Goal: Find specific page/section: Find specific page/section

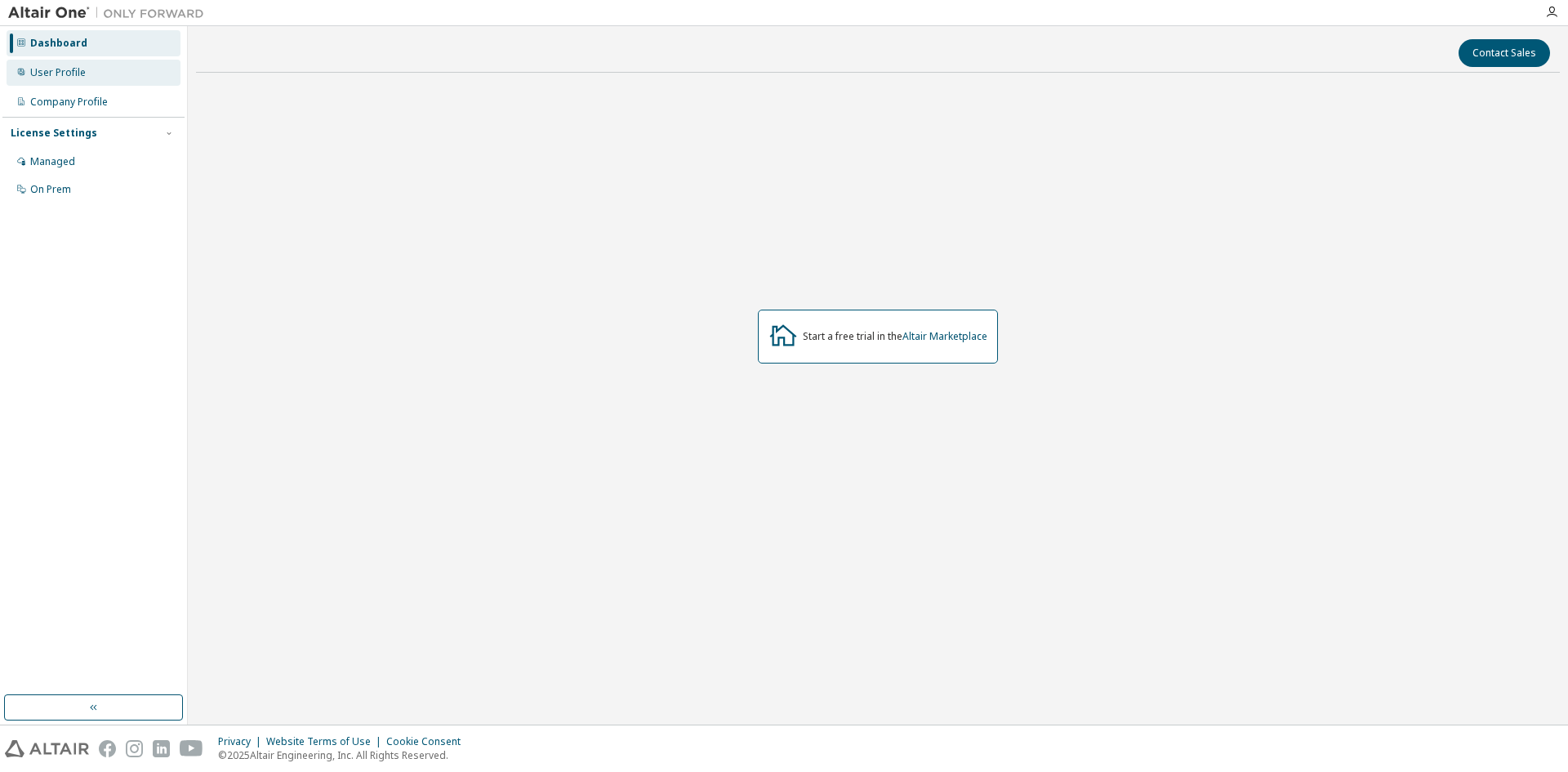
click at [127, 82] on div "User Profile" at bounding box center [94, 72] width 174 height 26
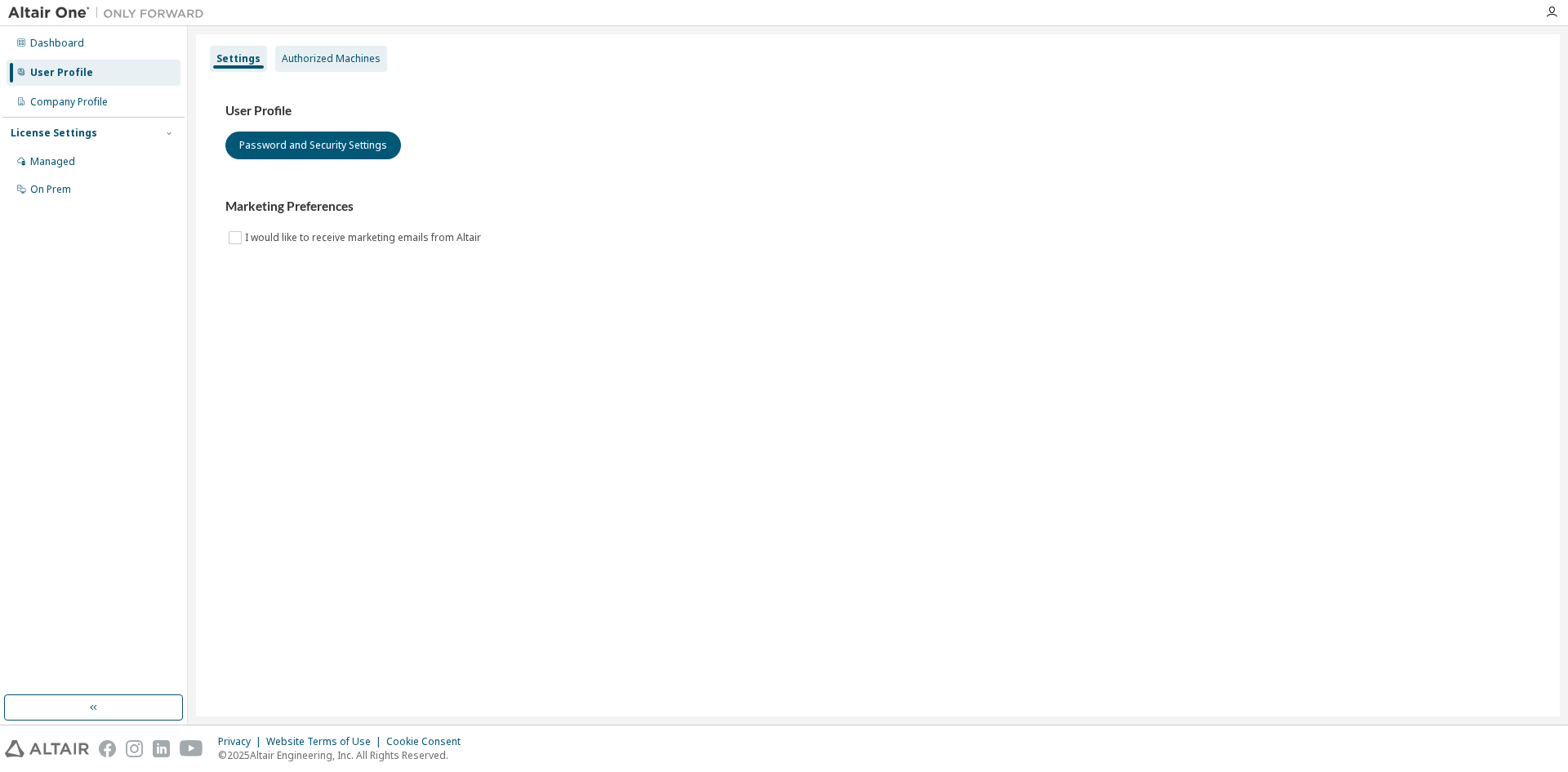
click at [308, 65] on div "Authorized Machines" at bounding box center [331, 59] width 112 height 26
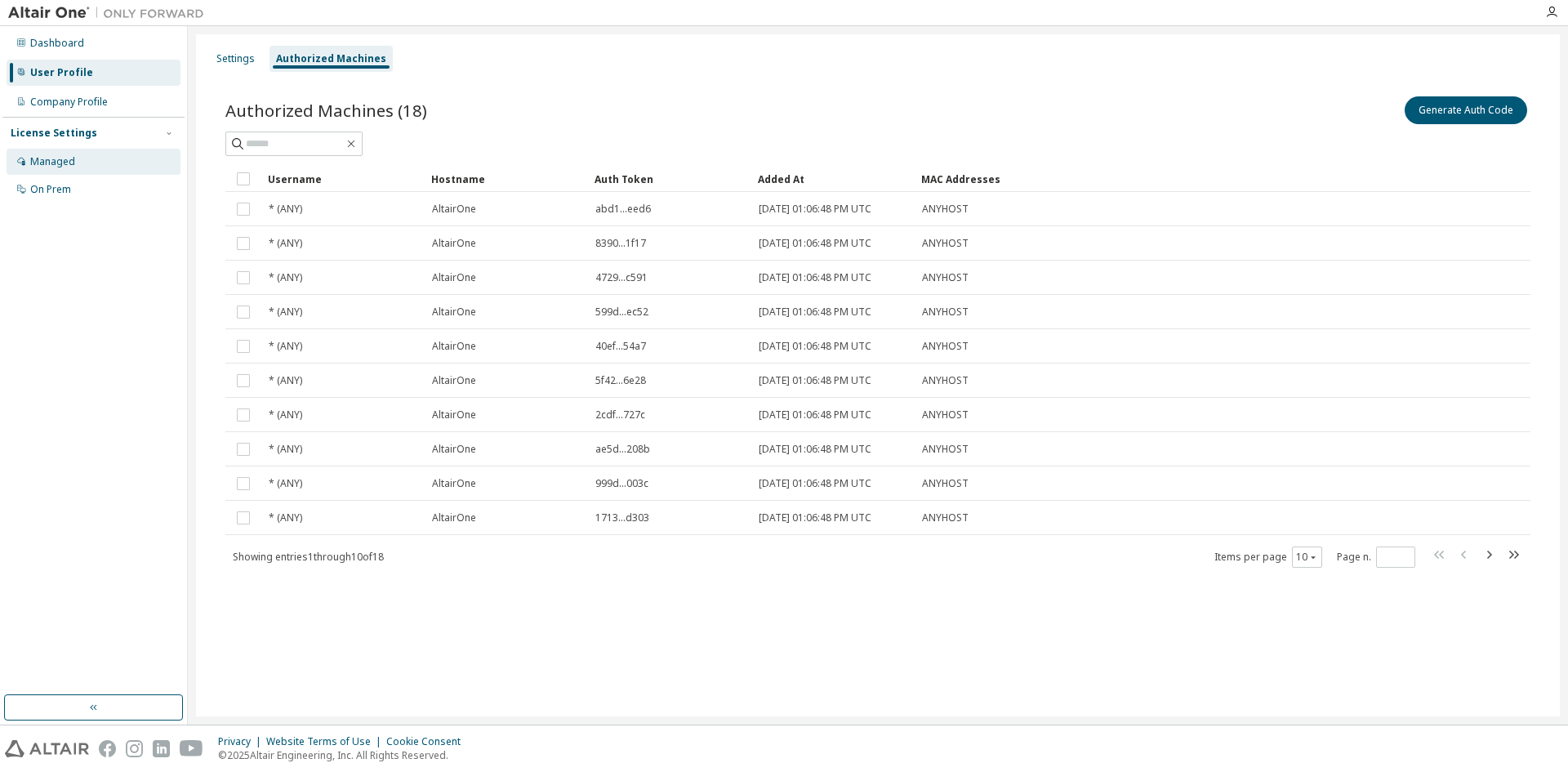
click at [105, 166] on div "Managed" at bounding box center [94, 161] width 174 height 26
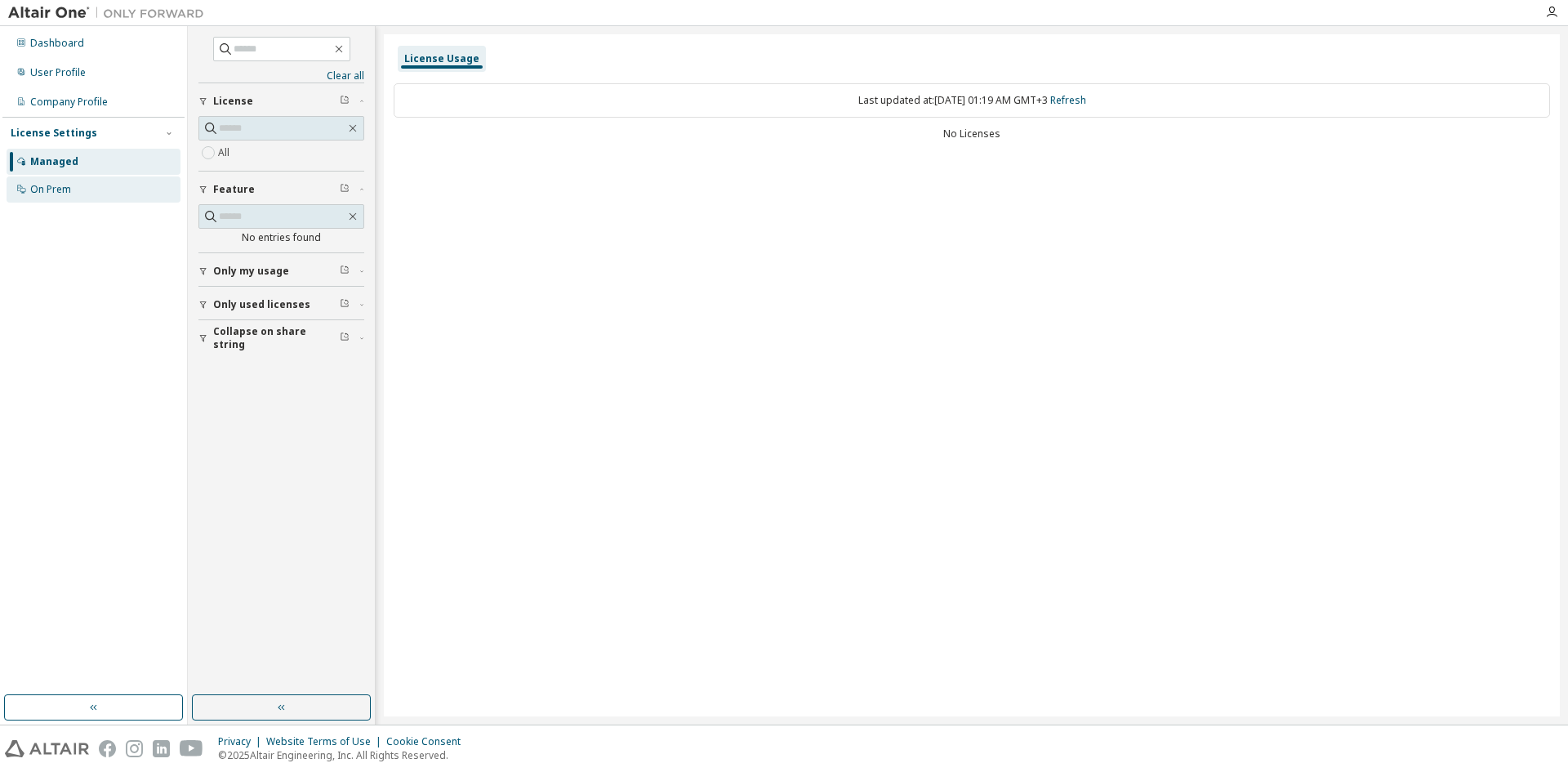
click at [140, 191] on div "On Prem" at bounding box center [94, 190] width 174 height 26
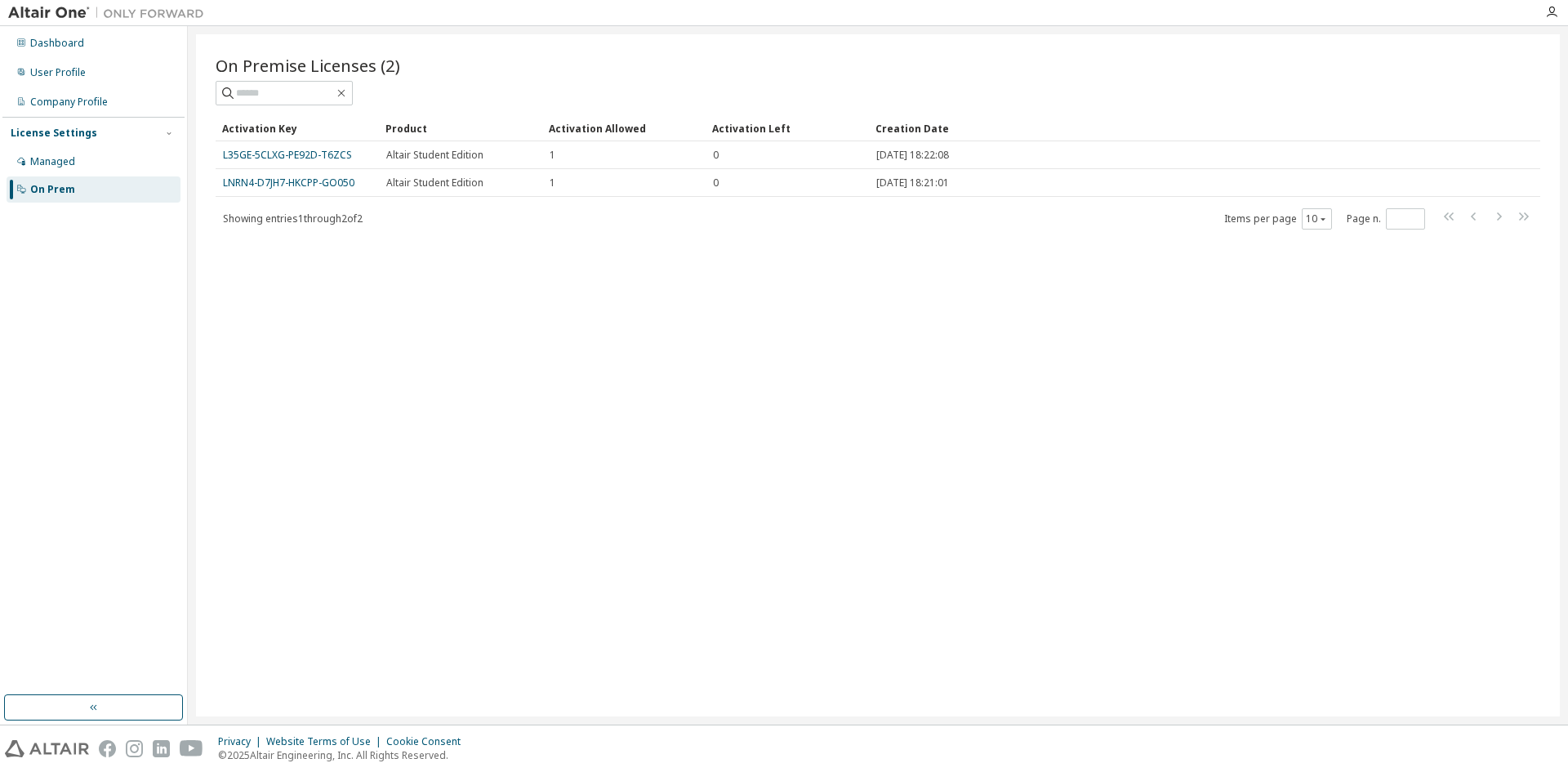
drag, startPoint x: 334, startPoint y: 158, endPoint x: 329, endPoint y: 285, distance: 127.1
click at [329, 285] on div "On Premise Licenses (2) Clear Load Save Save As Field Operator Value Select fil…" at bounding box center [878, 375] width 1364 height 682
drag, startPoint x: 266, startPoint y: 156, endPoint x: 232, endPoint y: 315, distance: 162.6
click at [232, 315] on div "On Premise Licenses (2) Clear Load Save Save As Field Operator Value Select fil…" at bounding box center [878, 375] width 1364 height 682
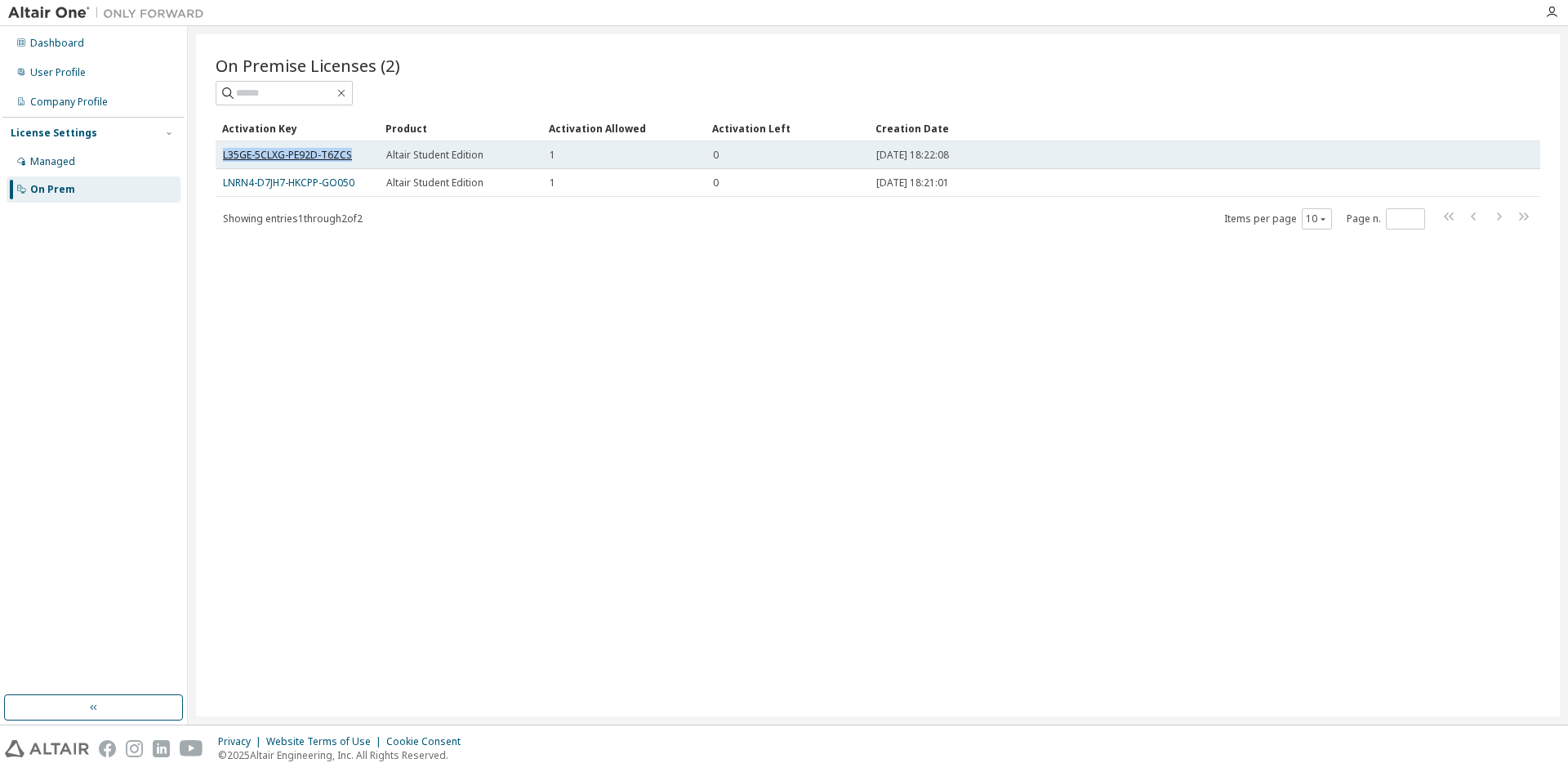
drag, startPoint x: 351, startPoint y: 150, endPoint x: 223, endPoint y: 151, distance: 128.0
click at [223, 151] on div "L35GE-5CLXG-PE92D-T6ZCS" at bounding box center [297, 154] width 148 height 13
click at [455, 161] on span "Altair Student Edition" at bounding box center [434, 154] width 97 height 13
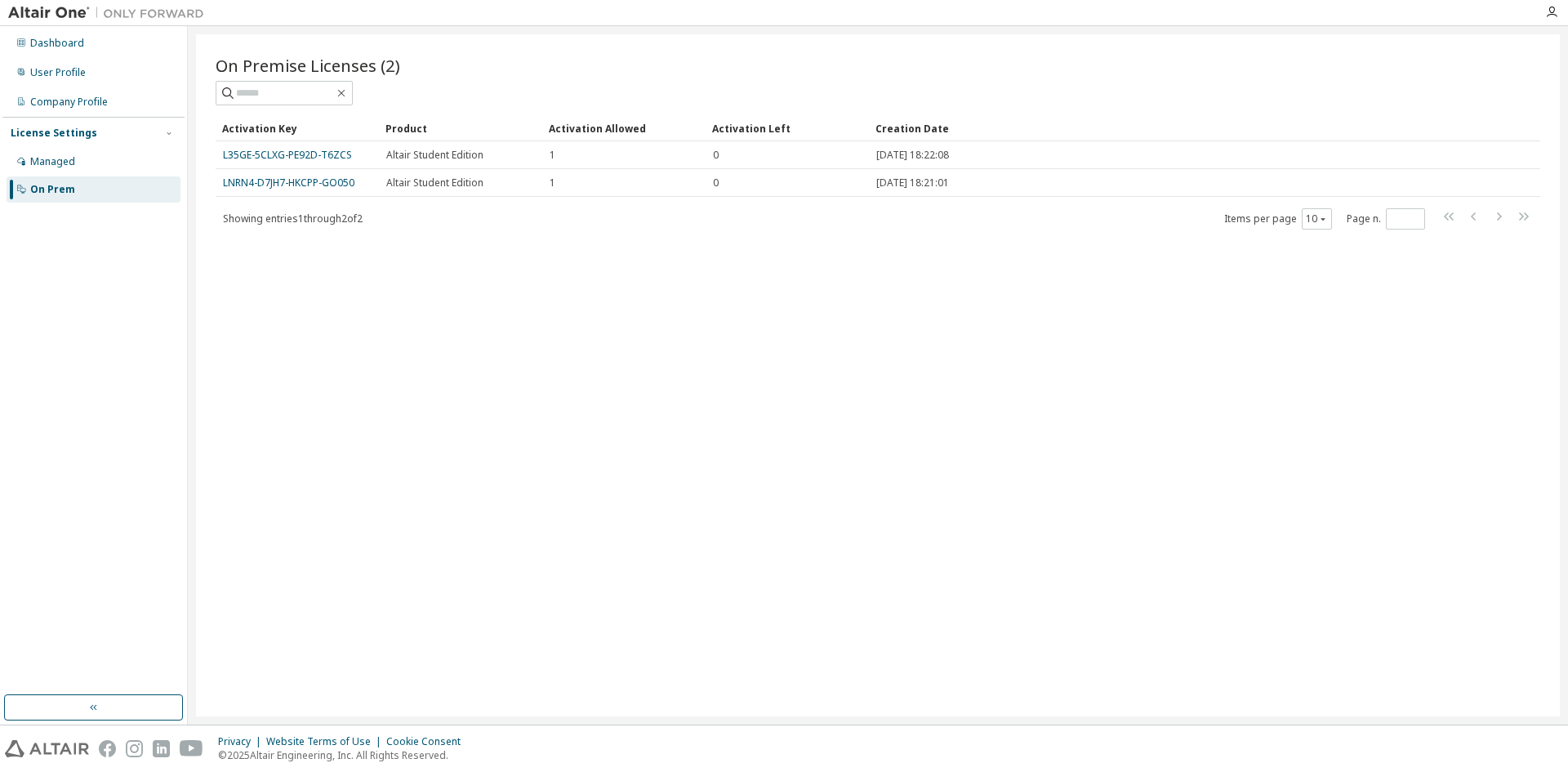
click at [668, 211] on div "Showing entries 1 through 2 of 2 Items per page 10 Page n. *" at bounding box center [878, 218] width 1325 height 23
